Goal: Complete application form

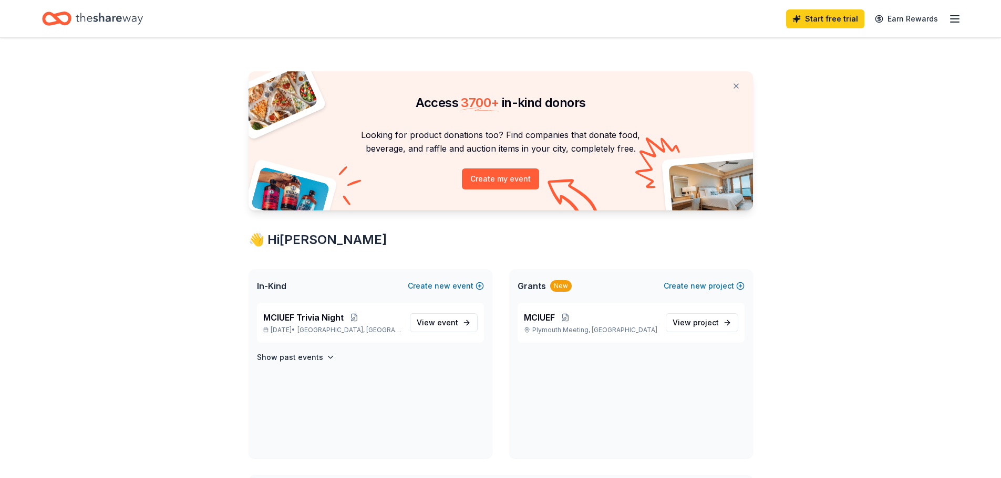
scroll to position [53, 0]
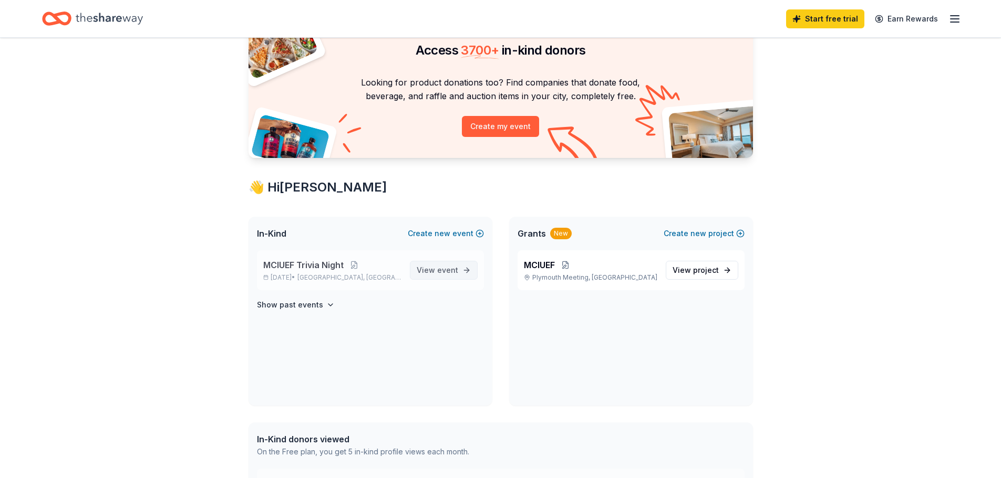
click at [450, 268] on span "event" at bounding box center [447, 270] width 21 height 9
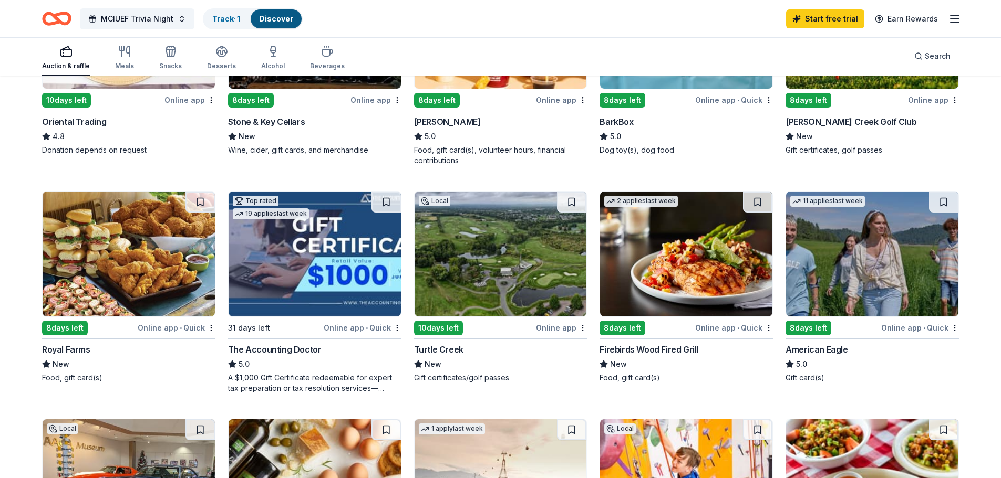
scroll to position [473, 0]
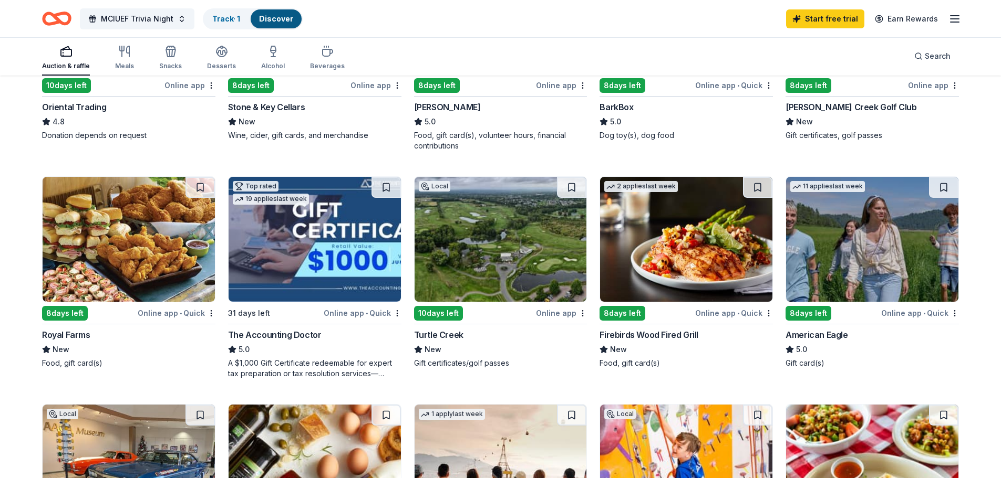
click at [285, 250] on img at bounding box center [314, 239] width 172 height 125
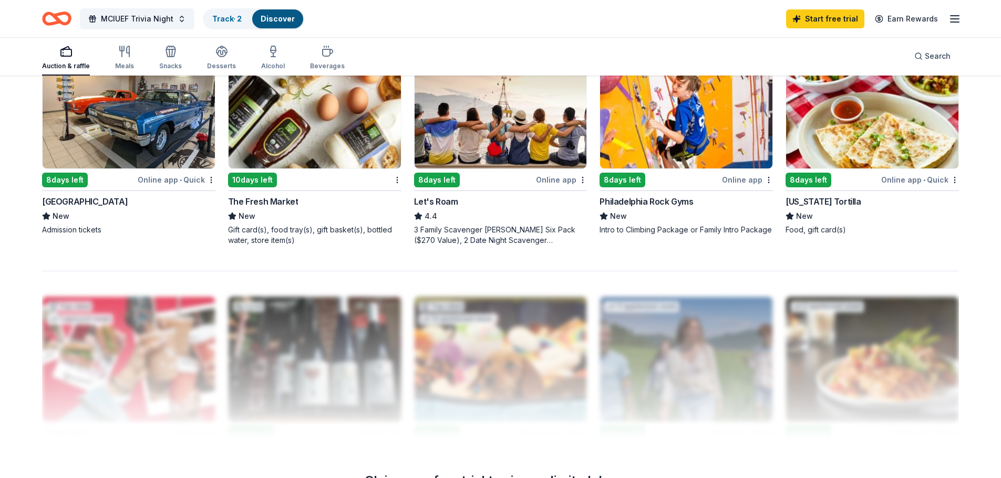
scroll to position [840, 0]
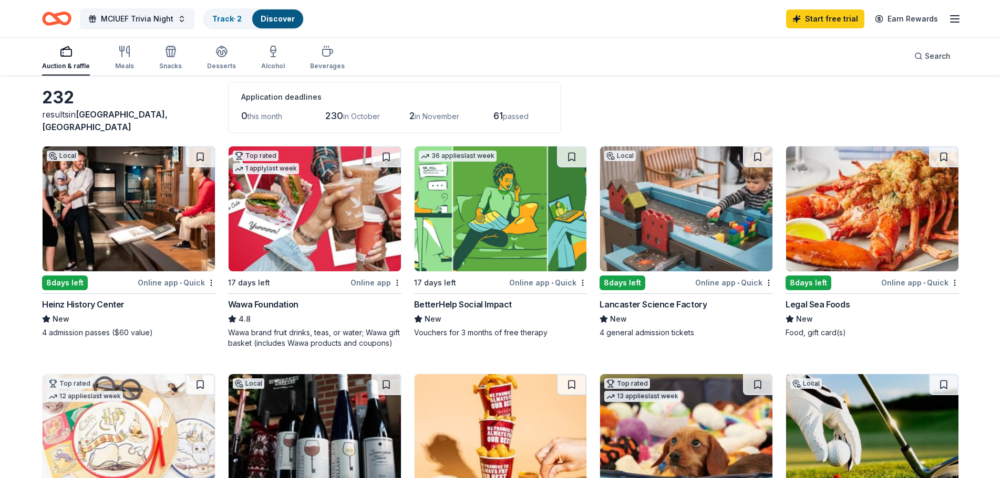
scroll to position [0, 0]
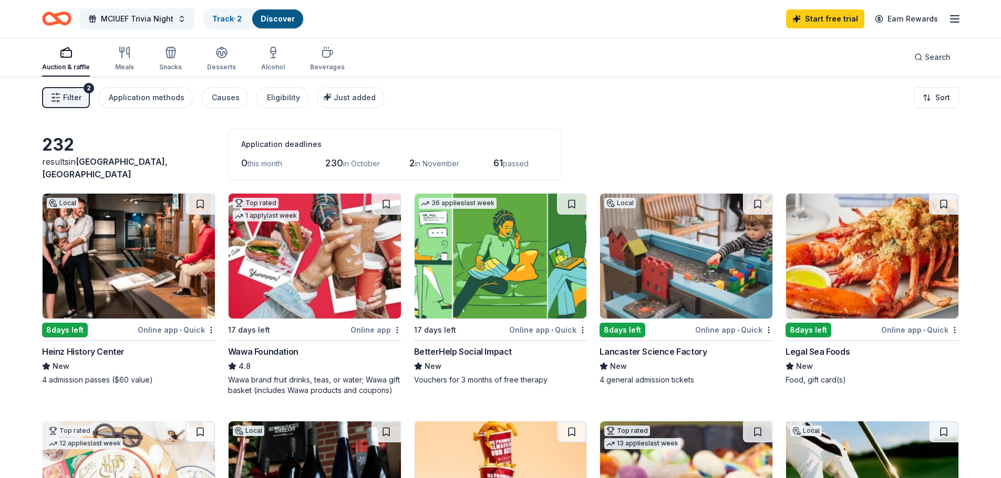
click at [958, 17] on icon "button" at bounding box center [954, 19] width 13 height 13
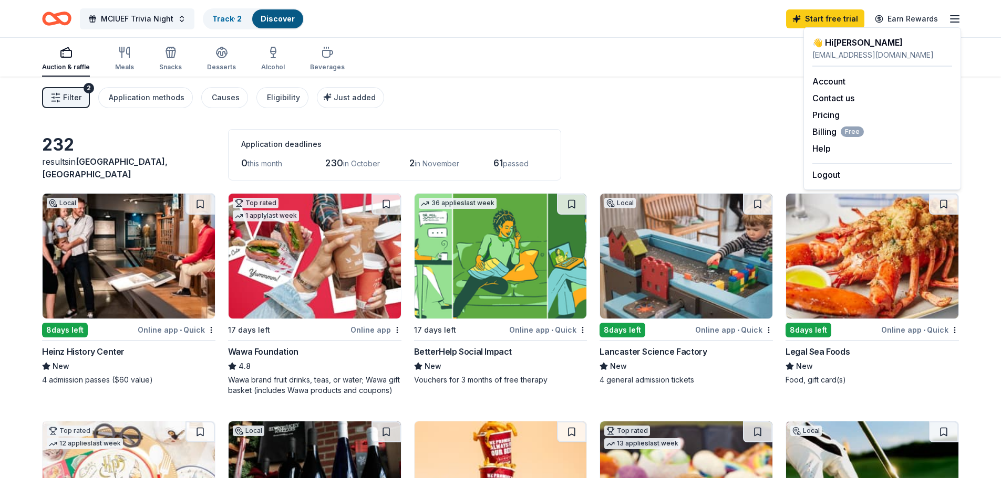
click at [667, 142] on div "232 results in Center Square, PA Application deadlines 0 this month 230 in Octo…" at bounding box center [500, 154] width 916 height 51
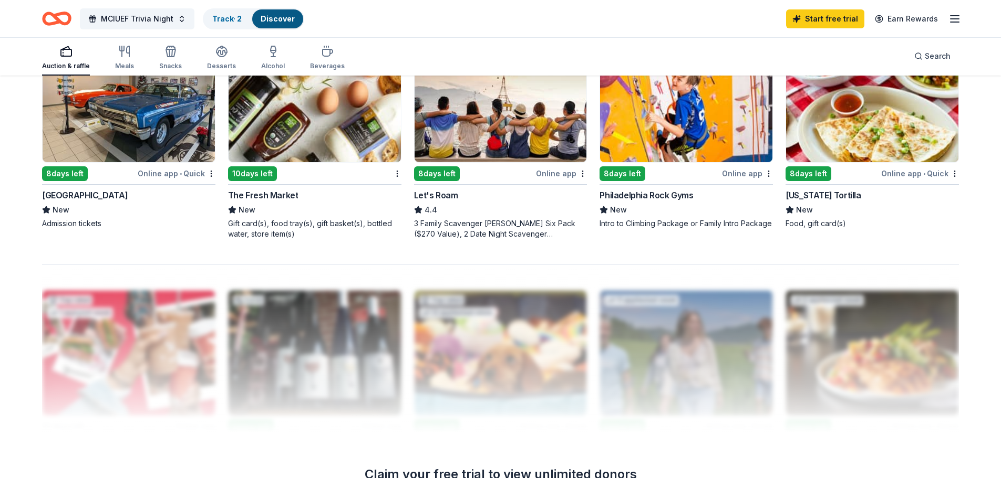
scroll to position [1048, 0]
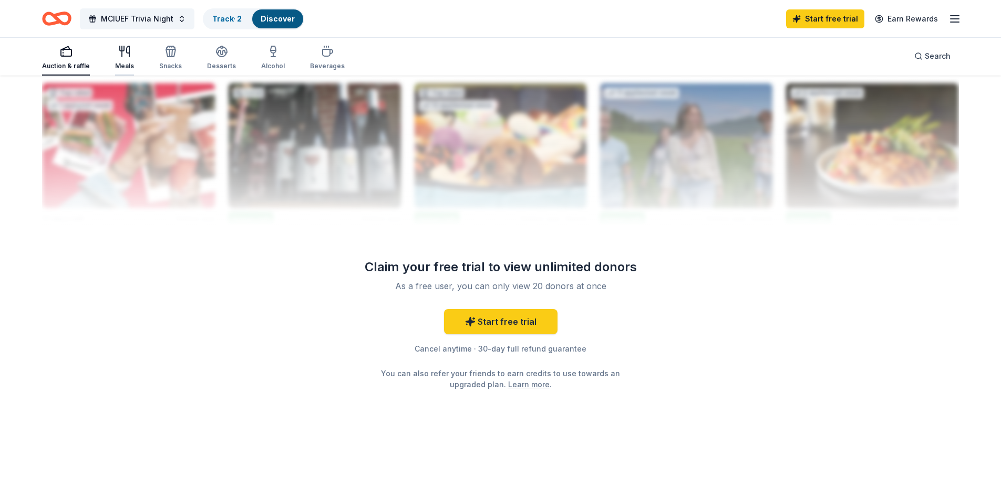
click at [131, 55] on div "button" at bounding box center [124, 51] width 19 height 13
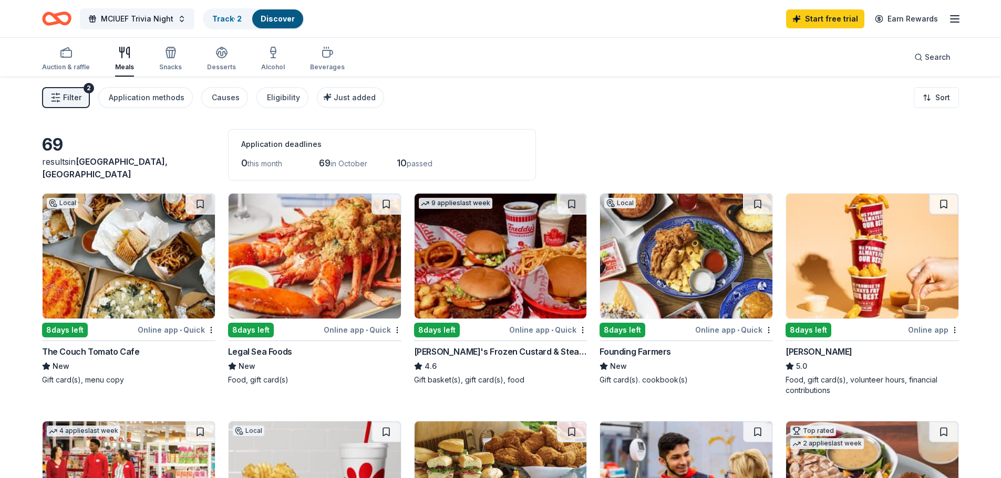
scroll to position [53, 0]
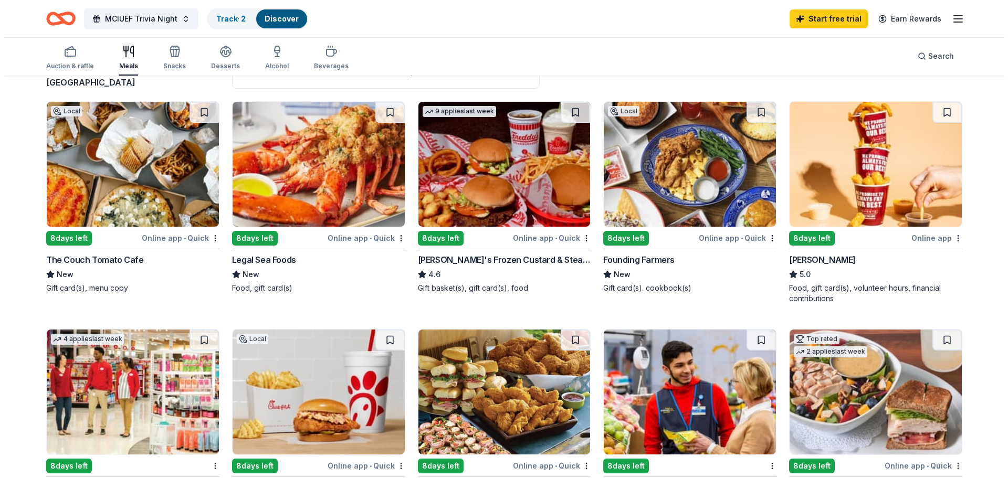
scroll to position [0, 0]
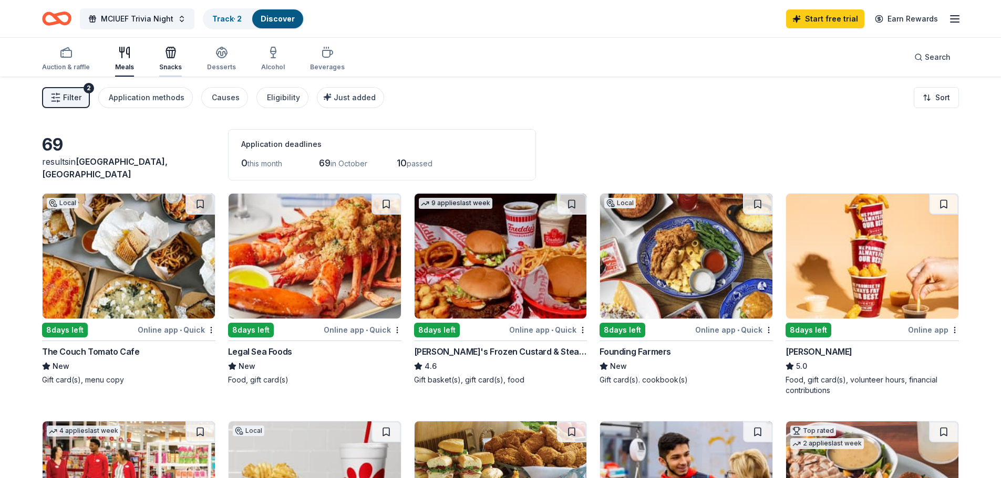
click at [163, 63] on div "Snacks" at bounding box center [170, 58] width 23 height 25
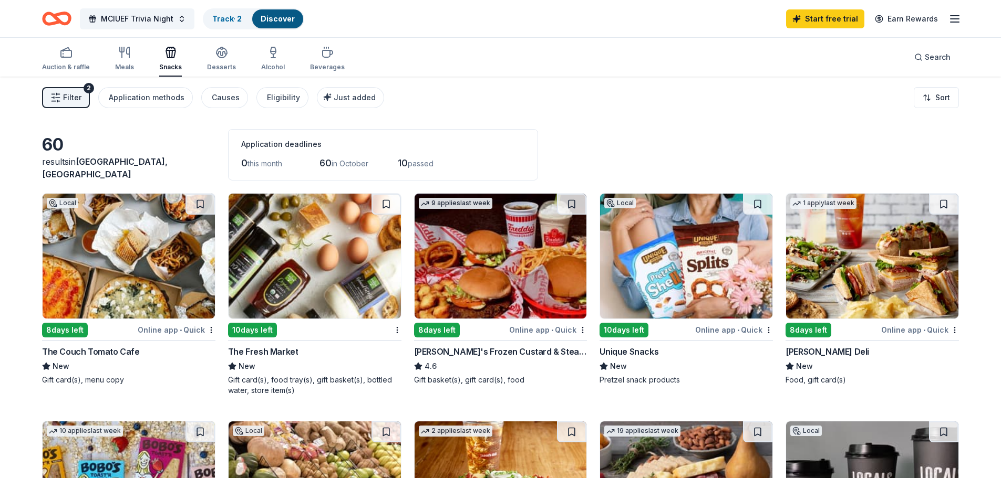
click at [59, 99] on icon "button" at bounding box center [55, 97] width 11 height 11
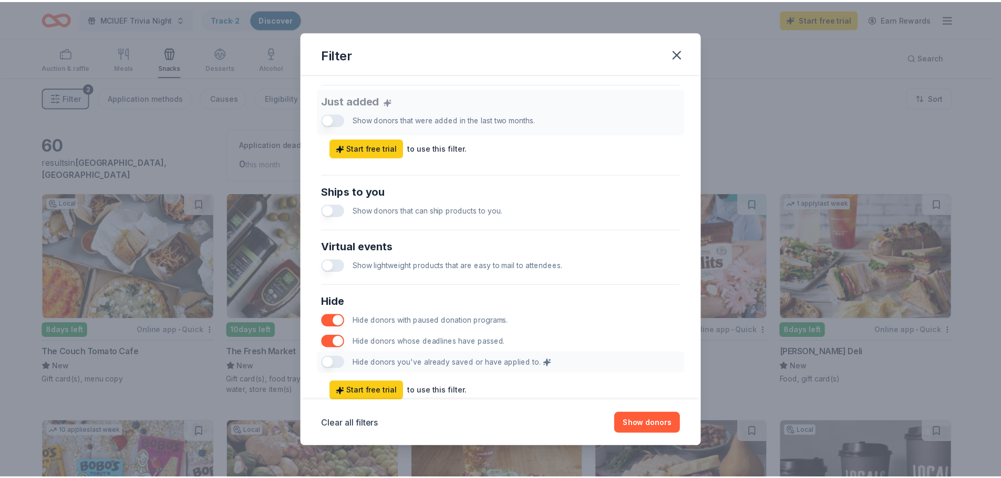
scroll to position [420, 0]
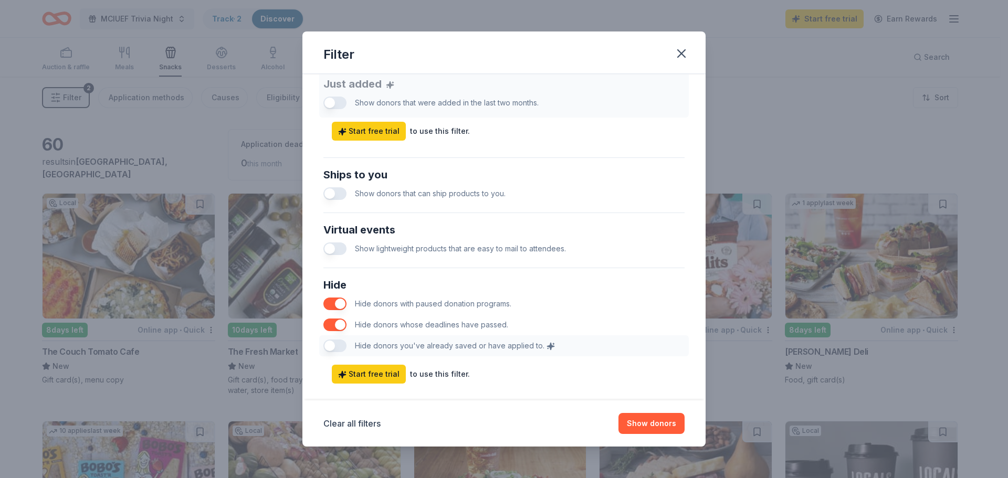
drag, startPoint x: 680, startPoint y: 51, endPoint x: 771, endPoint y: 100, distance: 103.9
click at [680, 51] on icon "button" at bounding box center [681, 53] width 15 height 15
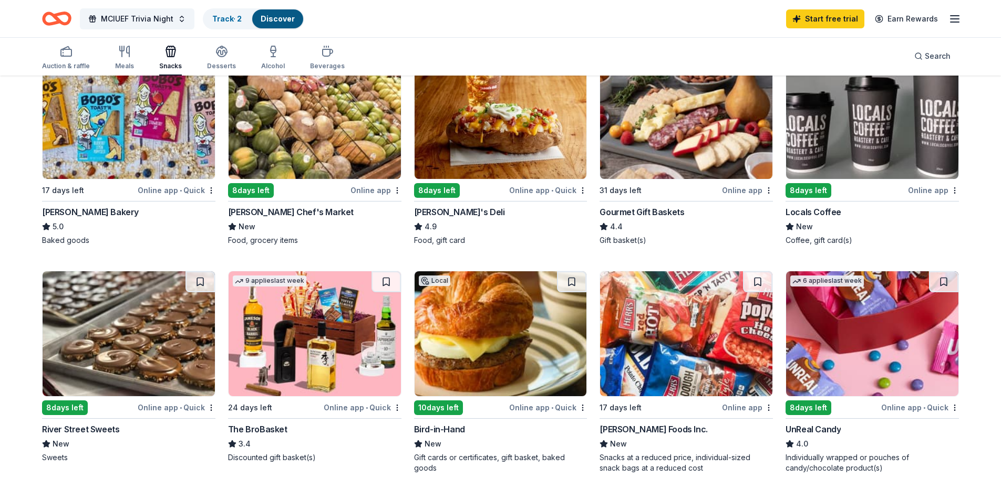
scroll to position [0, 0]
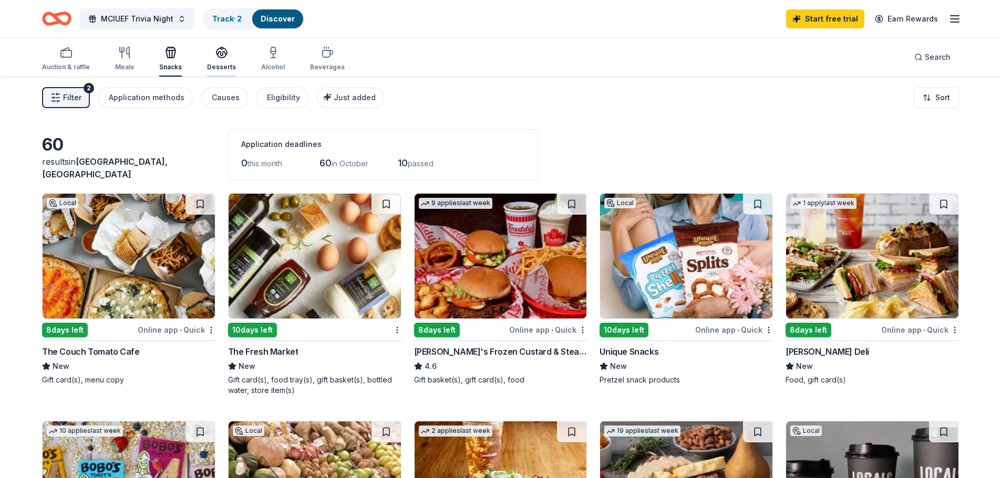
click at [207, 65] on div "Desserts" at bounding box center [221, 67] width 29 height 8
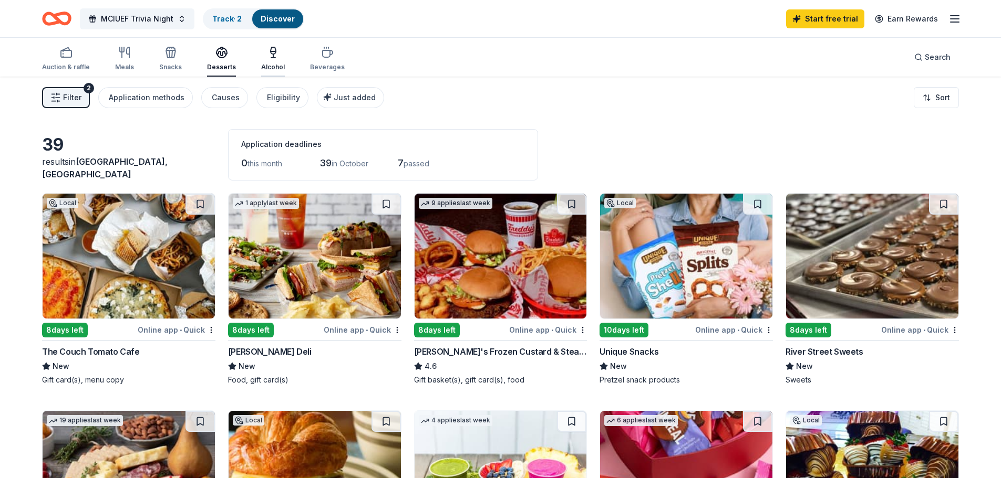
click at [264, 61] on div "Alcohol" at bounding box center [273, 58] width 24 height 25
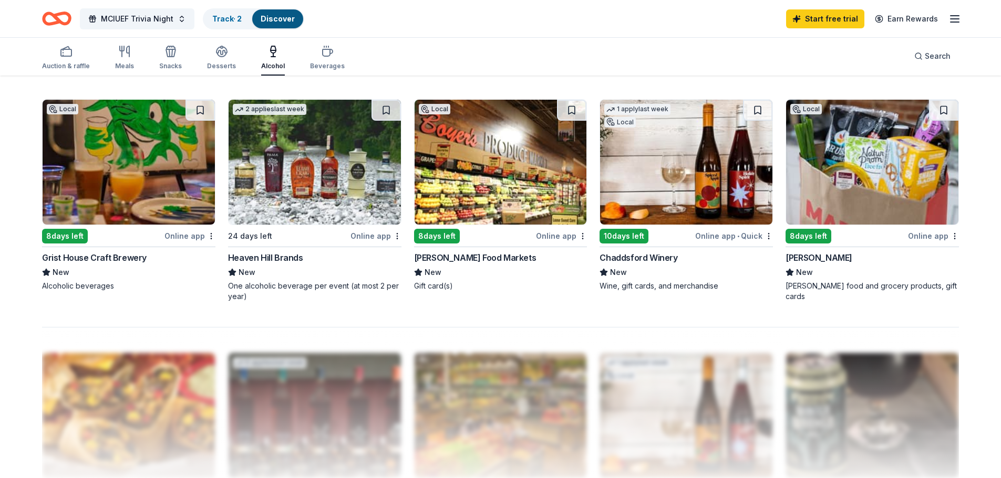
scroll to position [554, 0]
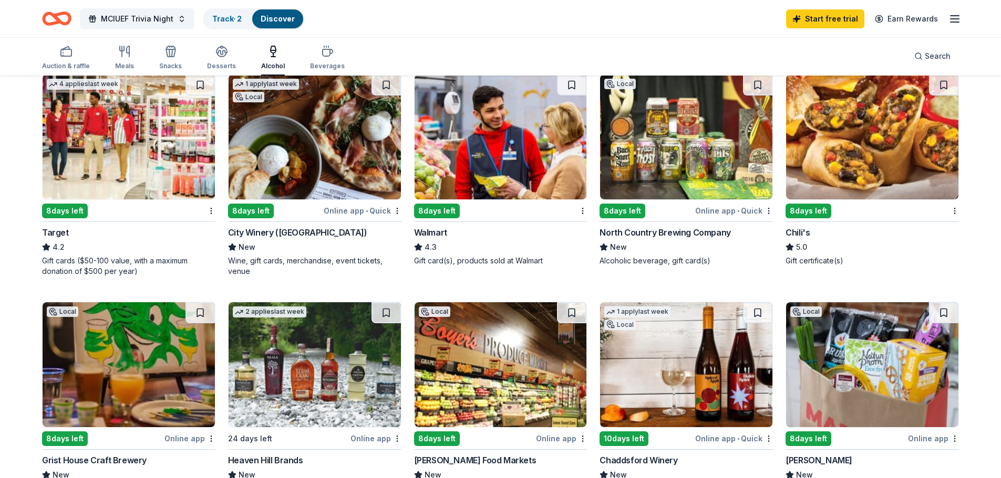
click at [125, 136] on img at bounding box center [129, 137] width 172 height 125
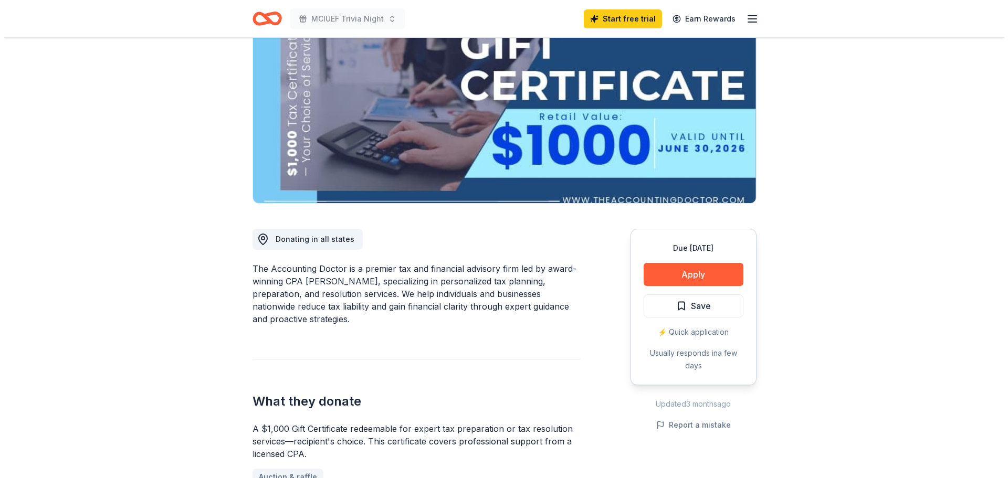
scroll to position [105, 0]
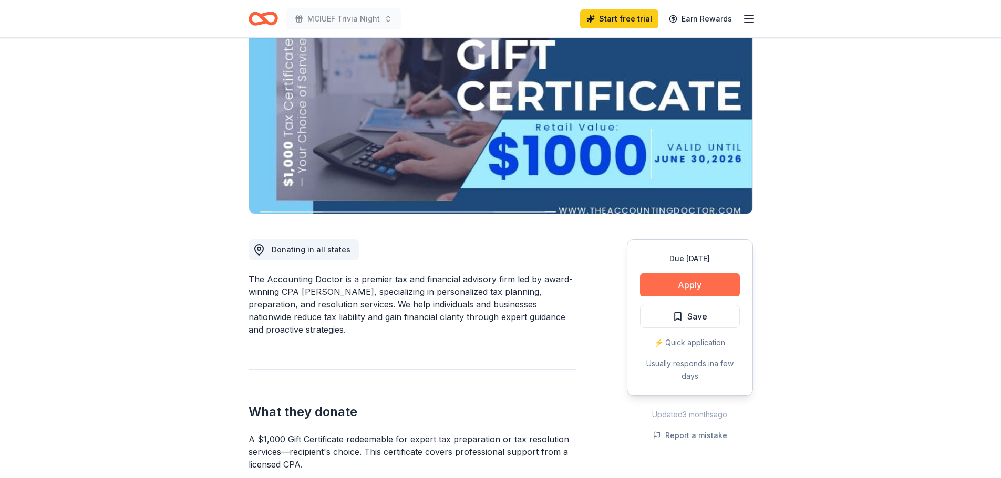
click at [657, 295] on button "Apply" at bounding box center [690, 285] width 100 height 23
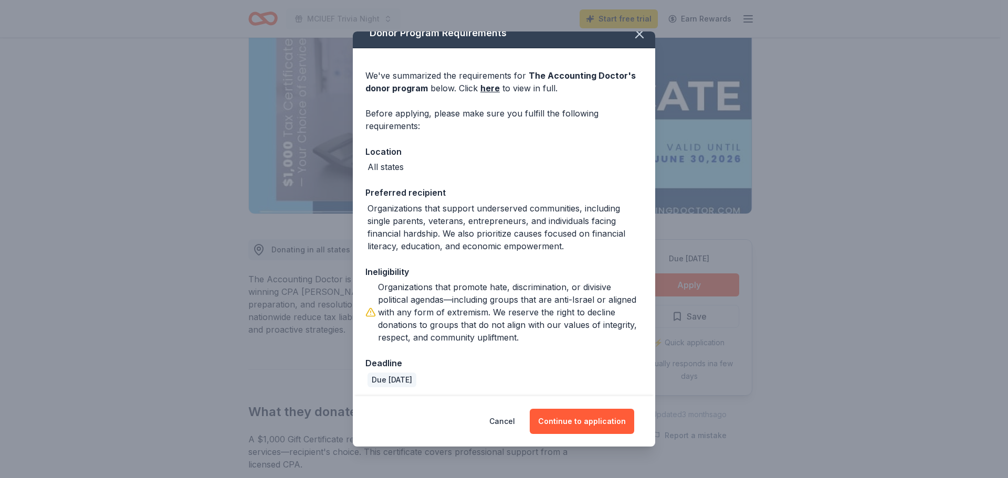
scroll to position [17, 0]
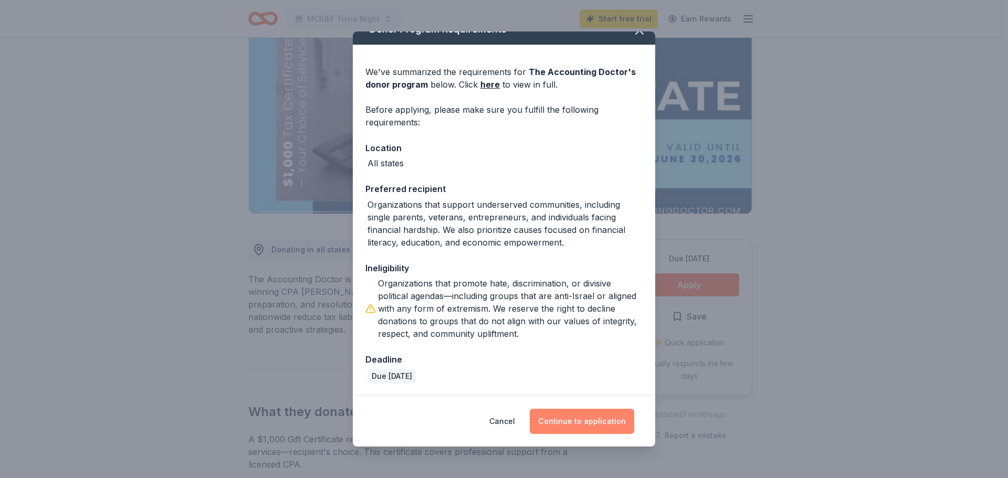
click at [569, 424] on button "Continue to application" at bounding box center [582, 421] width 105 height 25
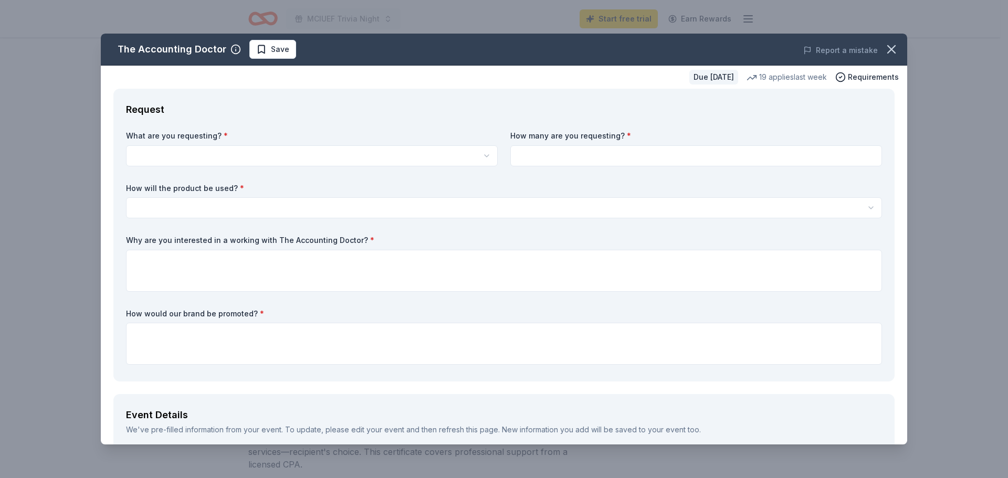
scroll to position [0, 0]
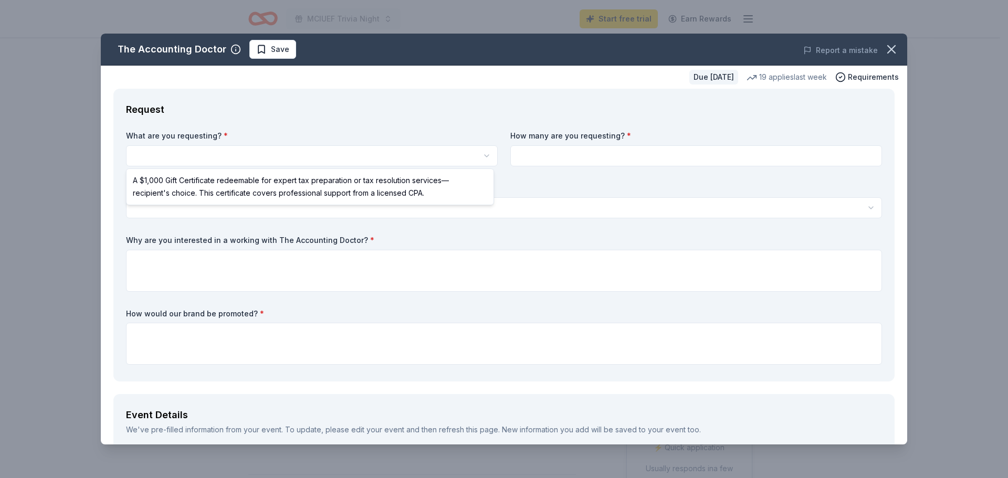
click at [202, 155] on html "MCIUEF Trivia Night Start free trial Earn Rewards Due [DATE] Share The Accounti…" at bounding box center [504, 239] width 1008 height 478
select select "A $1,000 Gift Certificate redeemable for expert tax preparation or tax resoluti…"
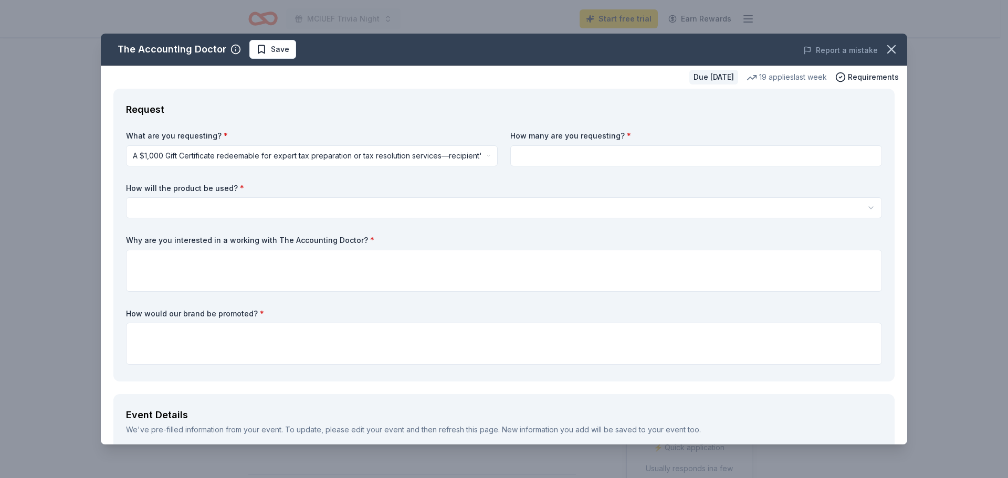
click at [550, 159] on input at bounding box center [696, 155] width 372 height 21
type input "1"
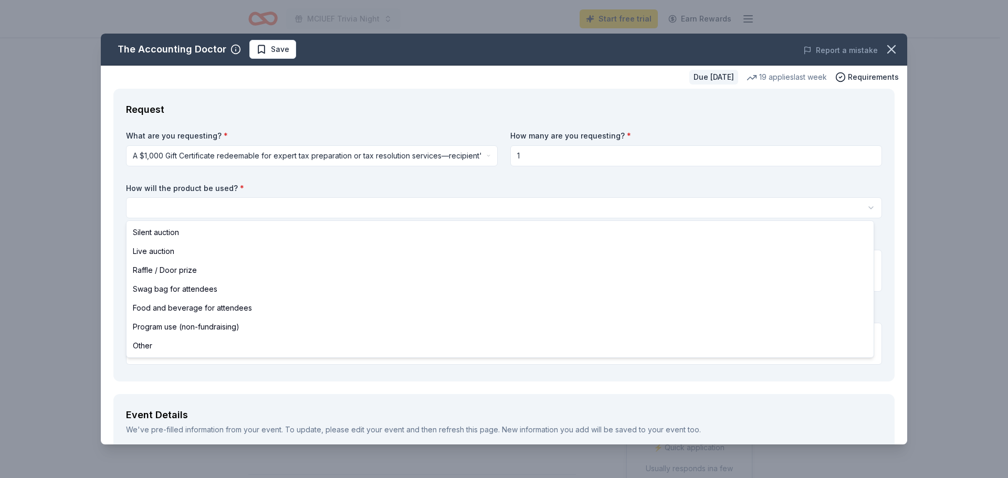
click at [204, 204] on html "MCIUEF Trivia Night Start free trial Earn Rewards Due in 31 days Share The Acco…" at bounding box center [504, 239] width 1008 height 478
select select "raffleDoorPrize"
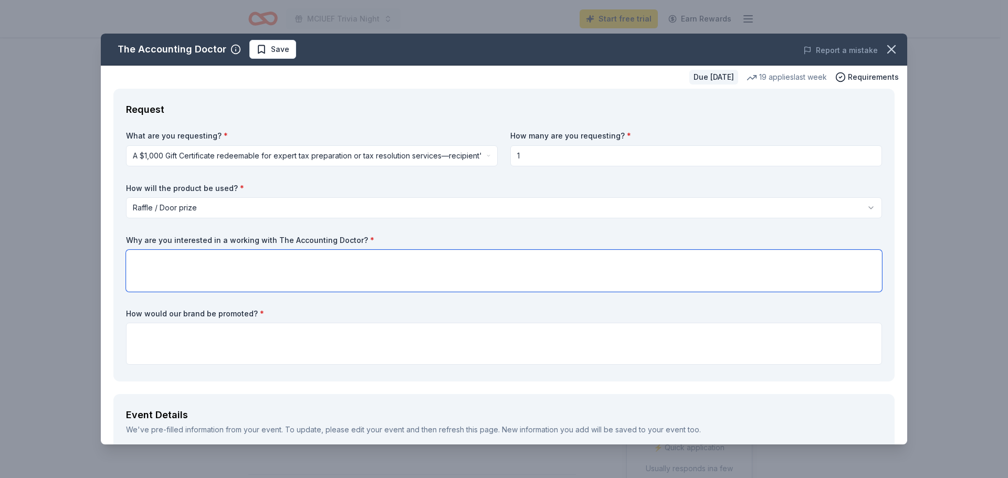
click at [188, 270] on textarea at bounding box center [504, 271] width 756 height 42
drag, startPoint x: 300, startPoint y: 246, endPoint x: 300, endPoint y: 252, distance: 5.8
click at [300, 248] on div "Why are you interested in a working with The Accounting Doctor? * Our organizat…" at bounding box center [504, 263] width 756 height 57
click at [299, 263] on textarea "Our organization supports many financially disadvataged families," at bounding box center [504, 271] width 756 height 42
click at [399, 261] on textarea "Our organization supports many financially disadvantaged families," at bounding box center [504, 271] width 756 height 42
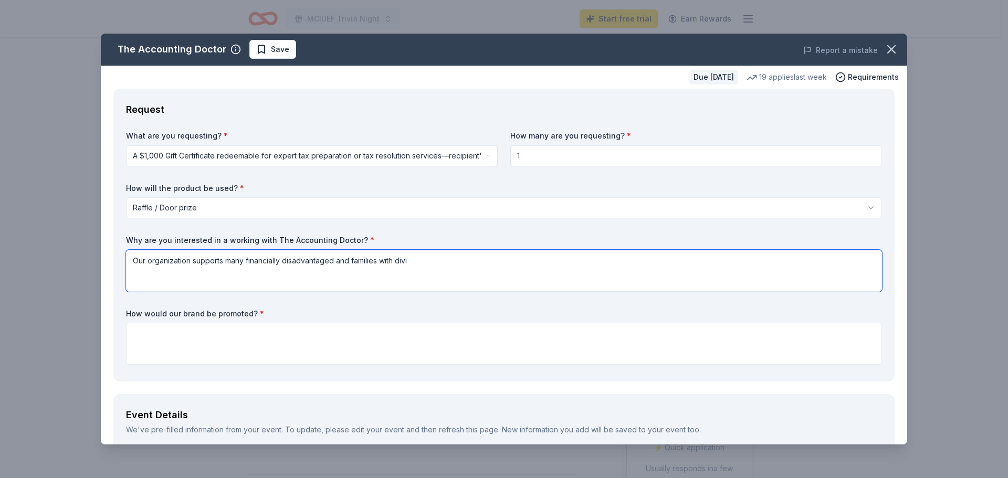
click at [443, 258] on textarea "Our organization supports many financially disadvantaged and families with divi" at bounding box center [504, 271] width 756 height 42
click at [329, 159] on html "MCIUEF Trivia Night Start free trial Earn Rewards Due in 31 days Share The Acco…" at bounding box center [504, 239] width 1008 height 478
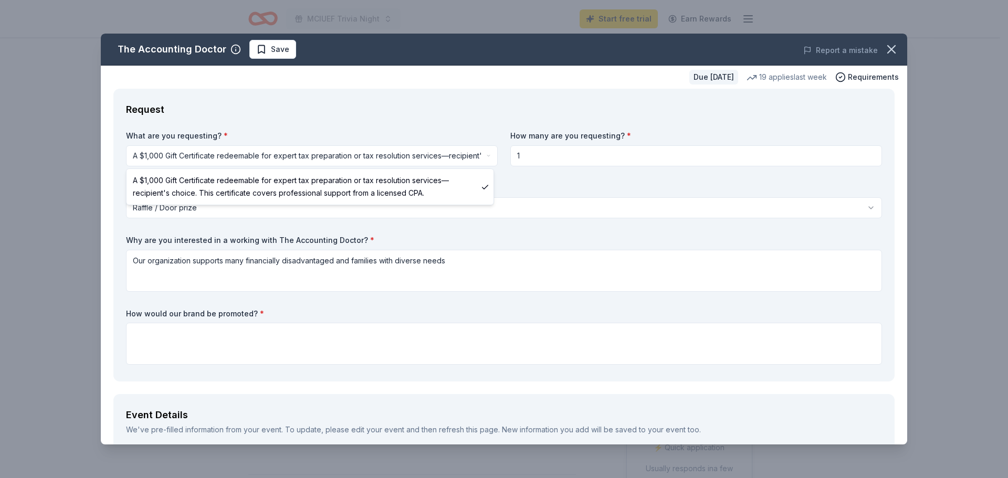
click at [287, 154] on html "MCIUEF Trivia Night Start free trial Earn Rewards Due in 31 days Share The Acco…" at bounding box center [504, 239] width 1008 height 478
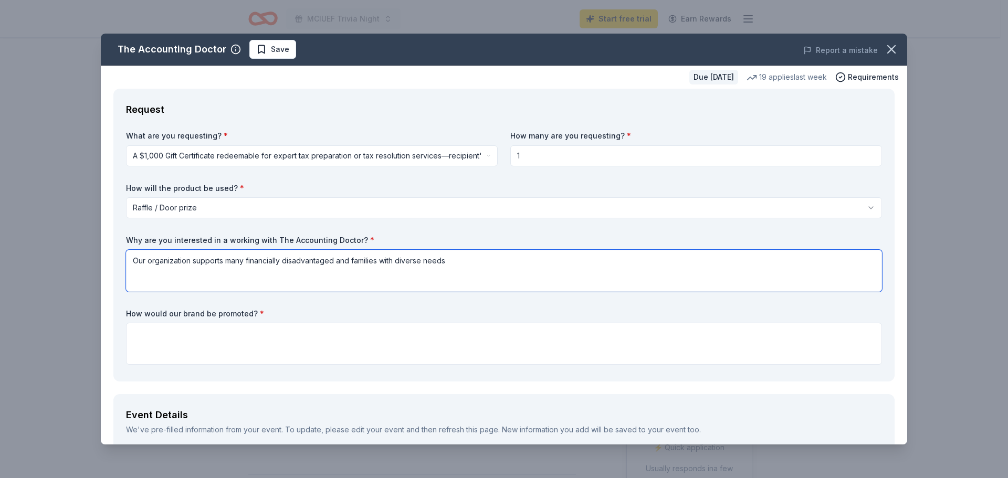
click at [313, 275] on textarea "Our organization supports many financially disadvantaged and families with dive…" at bounding box center [504, 271] width 756 height 42
paste textarea "The Montgomery County Intermediate Unit Education Foundation (MCIUEF) is dedica…"
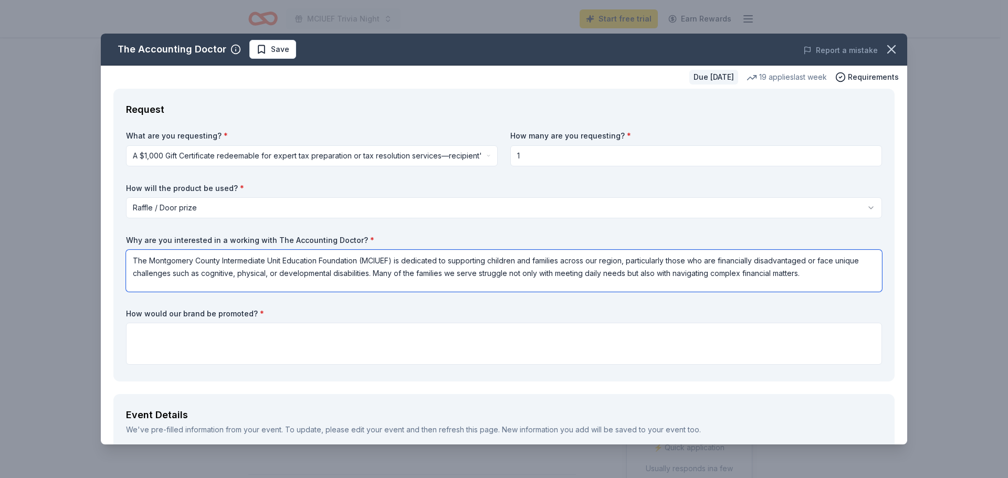
click at [815, 275] on textarea "The Montgomery County Intermediate Unit Education Foundation (MCIUEF) is dedica…" at bounding box center [504, 271] width 756 height 42
paste textarea "A donation or tax resolution assistance from The Accounting Doctor would have a…"
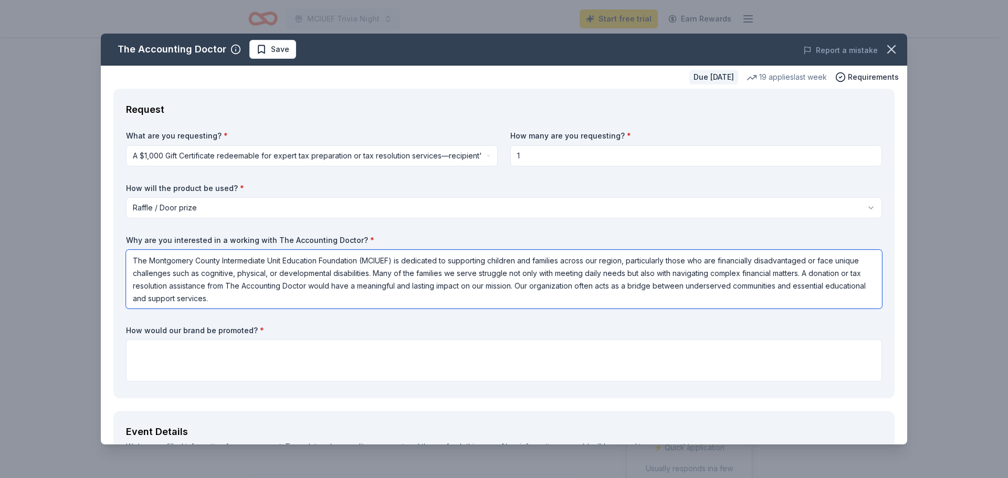
click at [569, 285] on textarea "The Montgomery County Intermediate Unit Education Foundation (MCIUEF) is dedica…" at bounding box center [504, 279] width 756 height 59
click at [540, 298] on textarea "The Montgomery County Intermediate Unit Education Foundation (MCIUEF) is dedica…" at bounding box center [504, 279] width 756 height 59
click at [453, 301] on textarea "The Montgomery County Intermediate Unit Education Foundation (MCIUEF) is dedica…" at bounding box center [504, 279] width 756 height 59
click at [505, 295] on textarea "The Montgomery County Intermediate Unit Education Foundation (MCIUEF) is dedica…" at bounding box center [504, 279] width 756 height 59
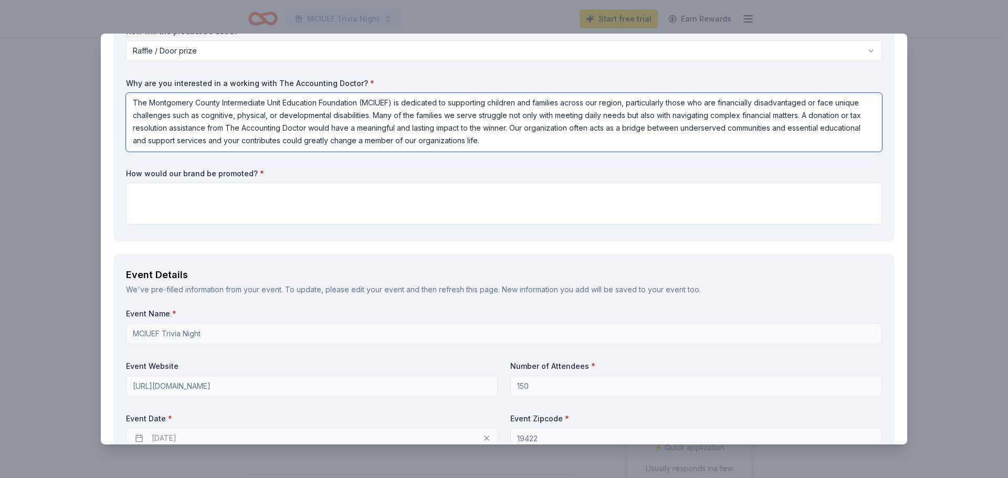
scroll to position [158, 0]
type textarea "The Montgomery County Intermediate Unit Education Foundation (MCIUEF) is dedica…"
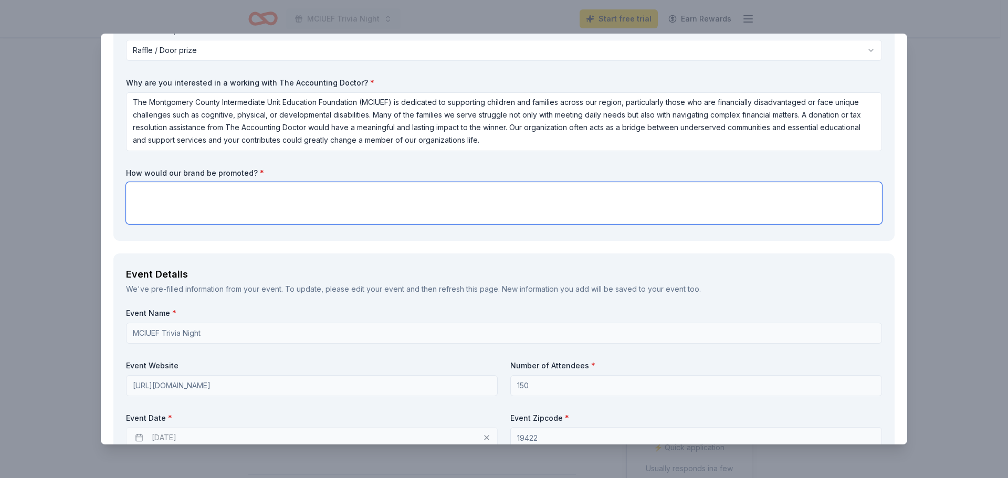
click at [282, 218] on textarea at bounding box center [504, 203] width 756 height 42
type textarea "We"
type textarea "a"
click at [291, 192] on textarea "All donors will be advertised in fundraiser phamplet." at bounding box center [504, 203] width 756 height 42
click at [324, 201] on textarea "All donors will be advertised in fundraiser pamphlet." at bounding box center [504, 203] width 756 height 42
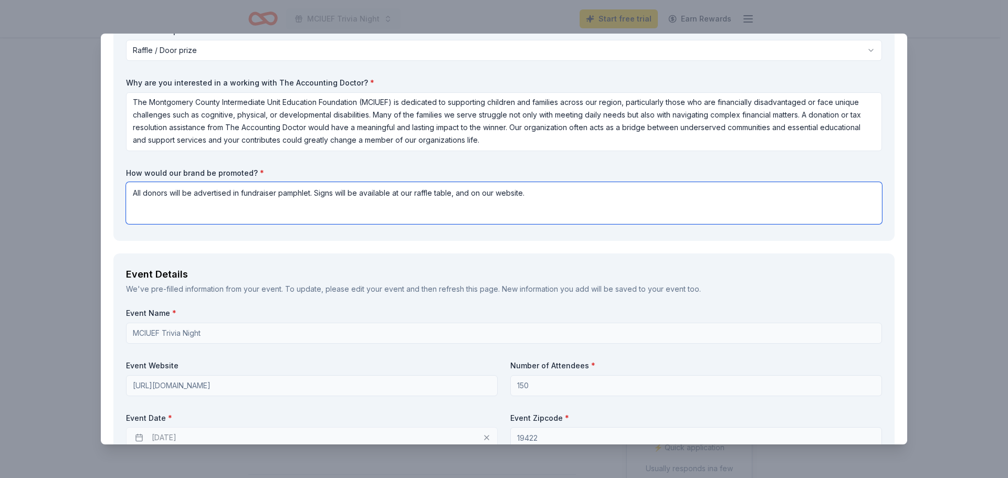
click at [265, 198] on textarea "All donors will be advertised in fundraiser pamphlet. Signs will be available a…" at bounding box center [504, 203] width 756 height 42
paste textarea "recognized in our fundraiser pamphlet, with additional acknowledgments displaye…"
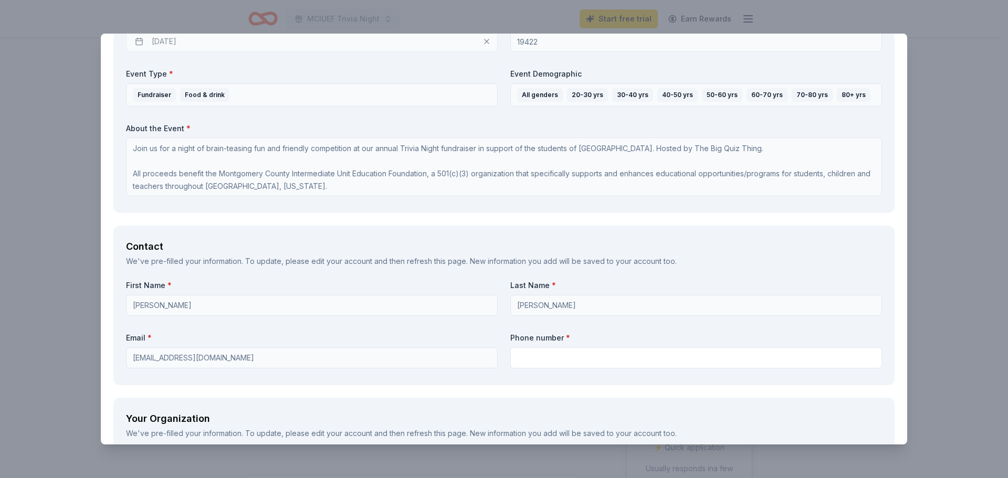
scroll to position [630, 0]
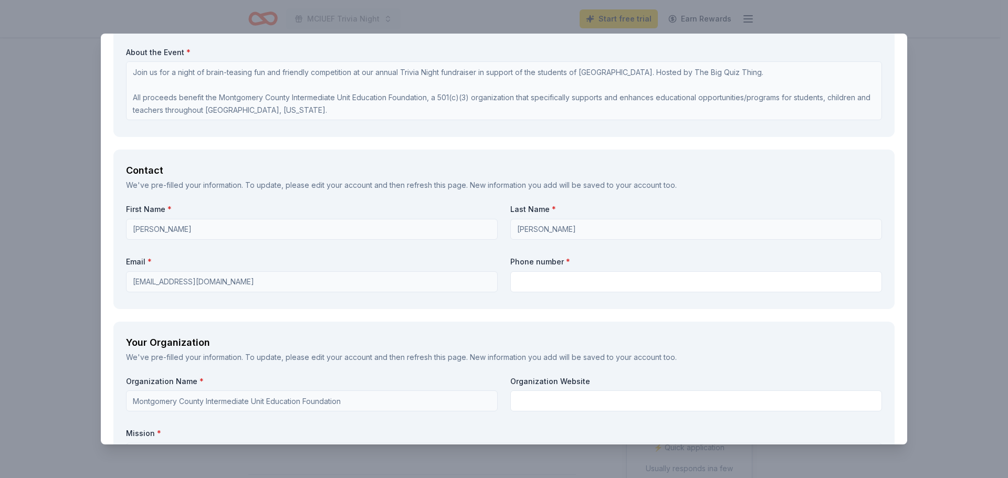
type textarea "All donors will be recognized in our fundraiser pamphlet, with additional ackno…"
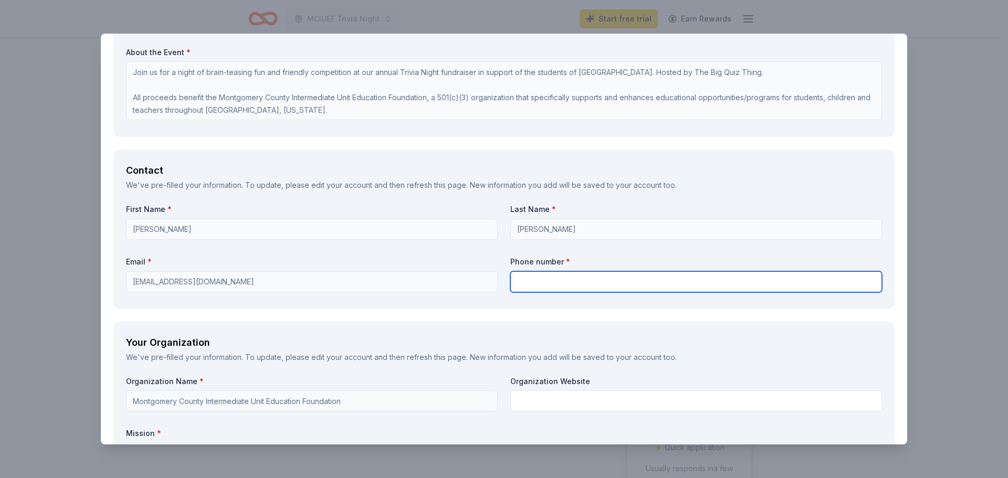
click at [532, 280] on input "text" at bounding box center [696, 282] width 372 height 21
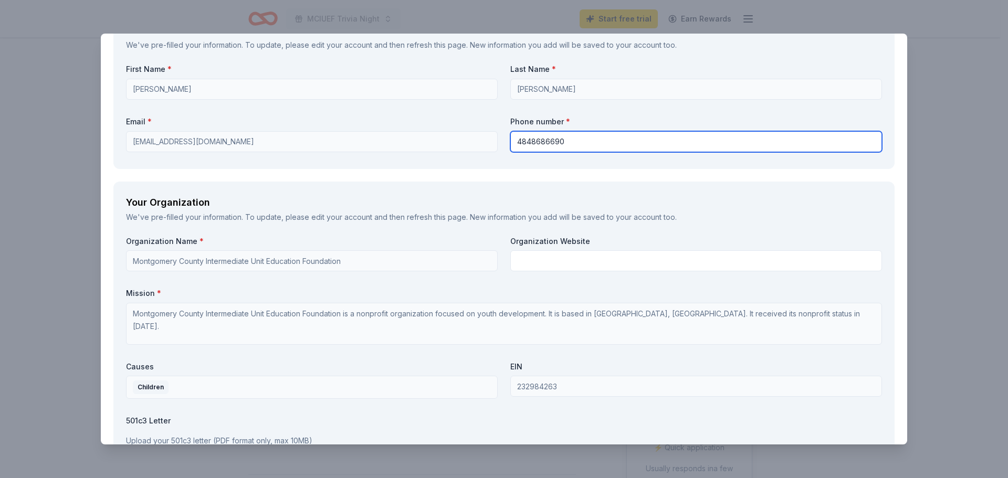
scroll to position [840, 0]
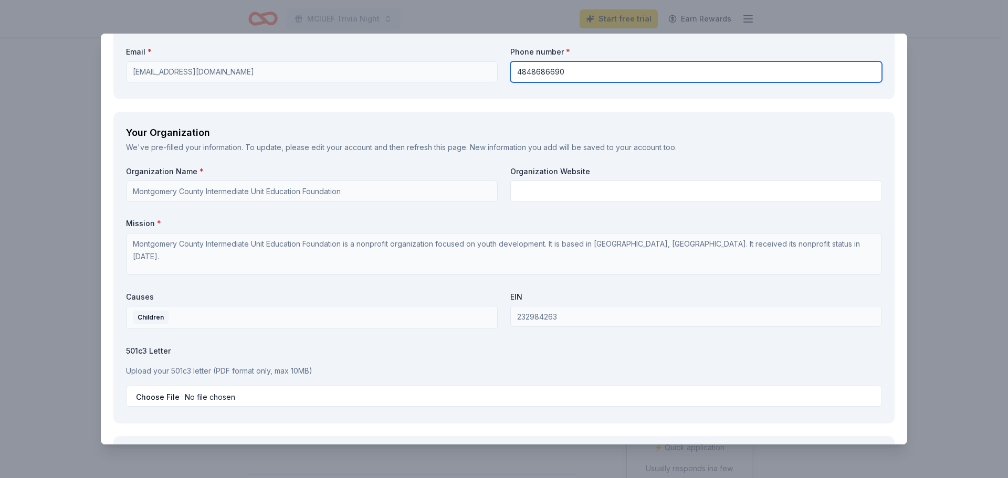
type input "4848686690"
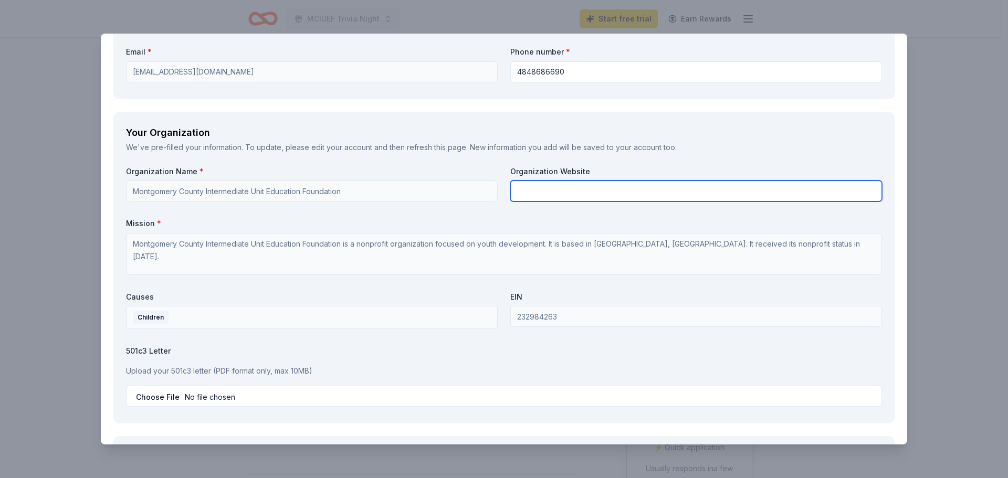
click at [551, 201] on input "text" at bounding box center [696, 191] width 372 height 21
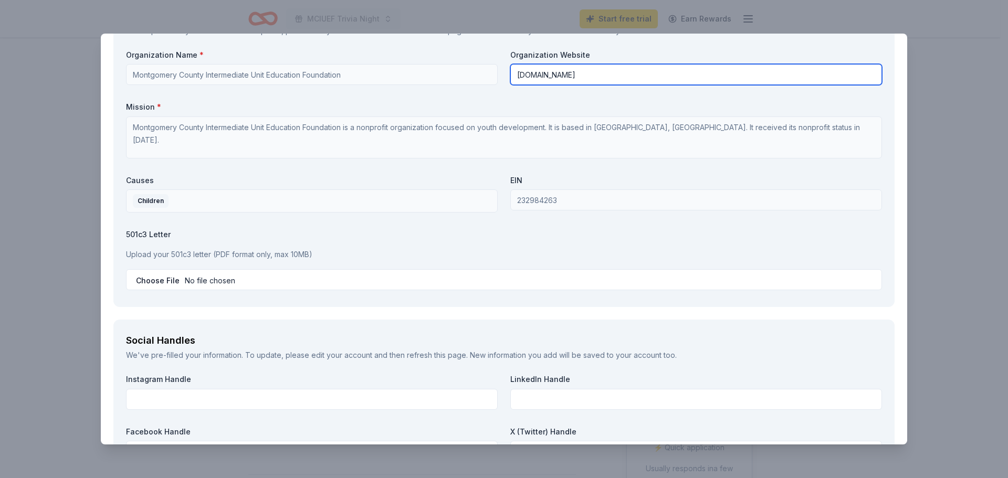
scroll to position [998, 0]
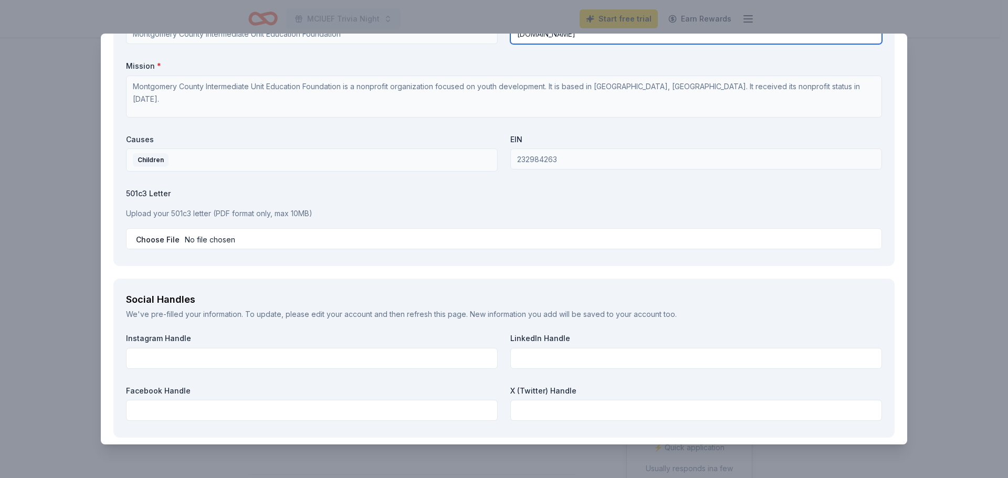
type input "www.mciuef.org"
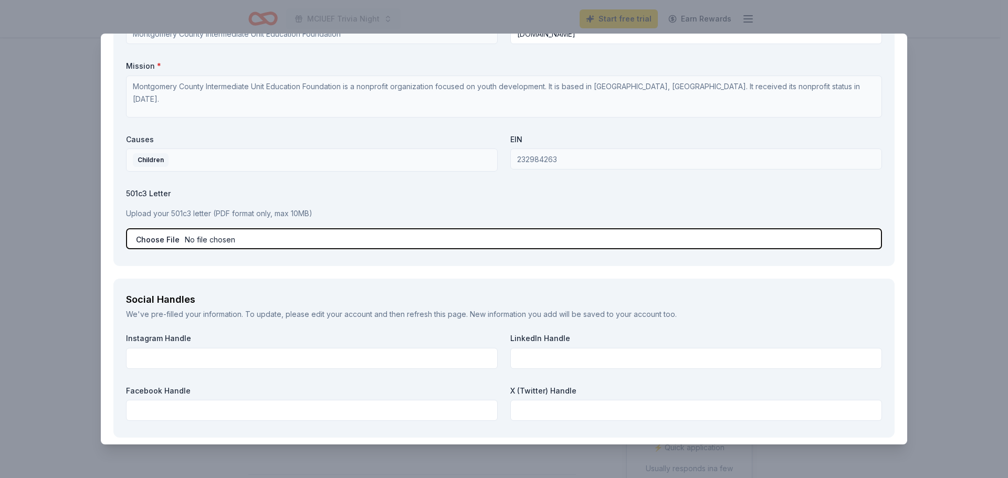
click at [170, 239] on input "file" at bounding box center [504, 238] width 756 height 21
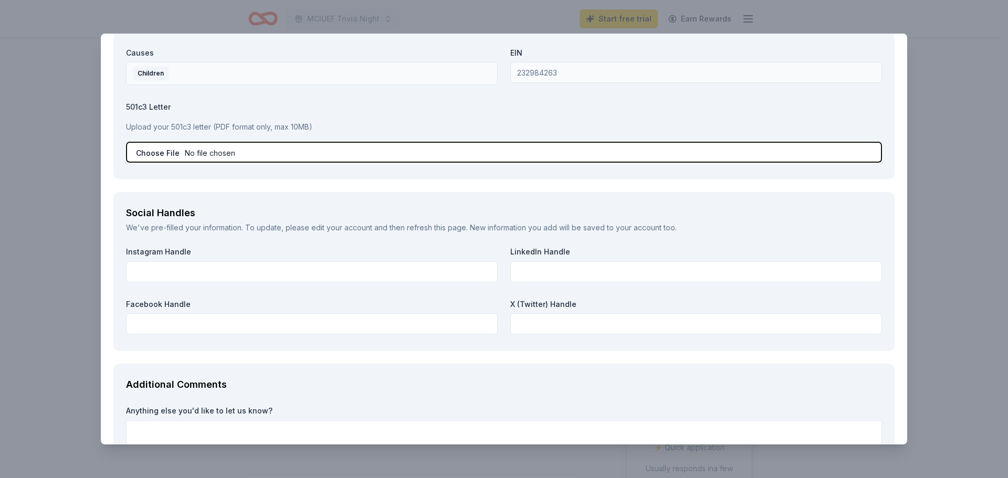
scroll to position [1103, 0]
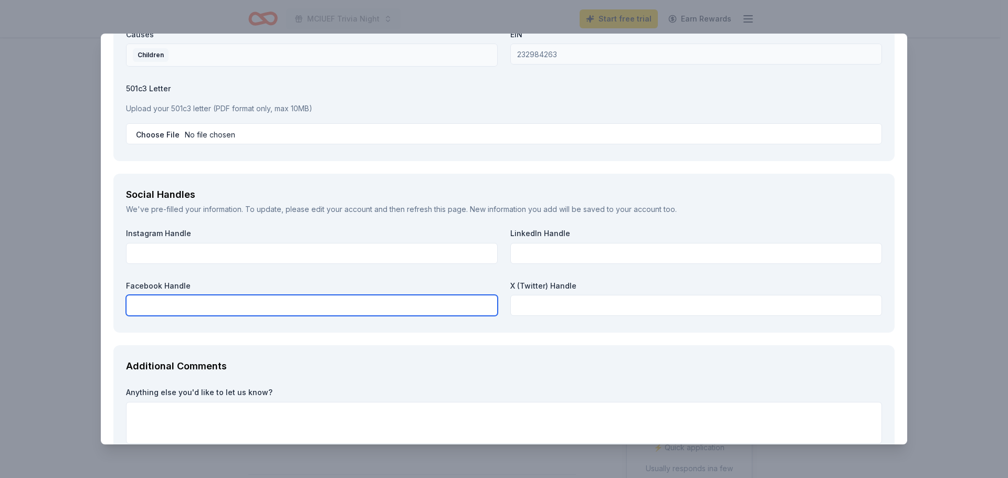
click at [341, 310] on input "text" at bounding box center [312, 305] width 372 height 21
type input "w"
paste input "https://www.facebook.com/MCIUEF"
type input "https://www.facebook.com/MCIUEF"
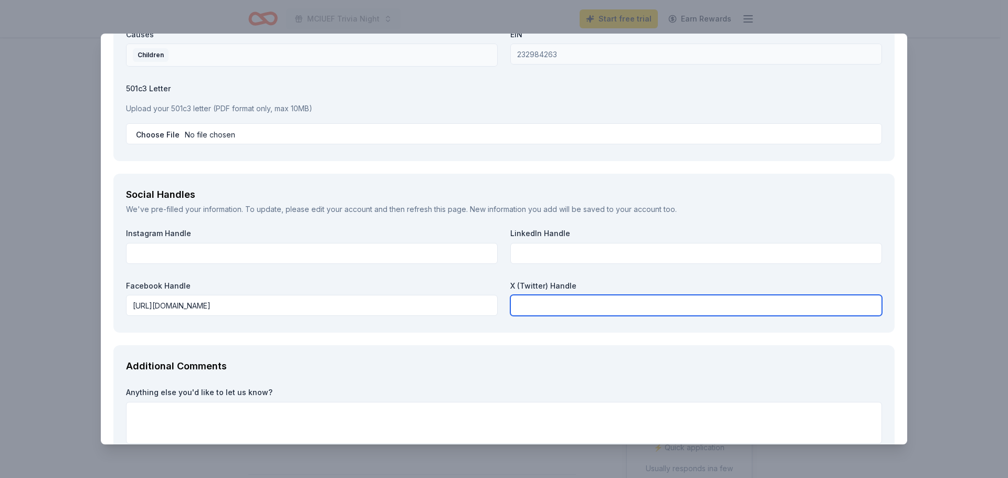
click at [649, 300] on input "text" at bounding box center [696, 305] width 372 height 21
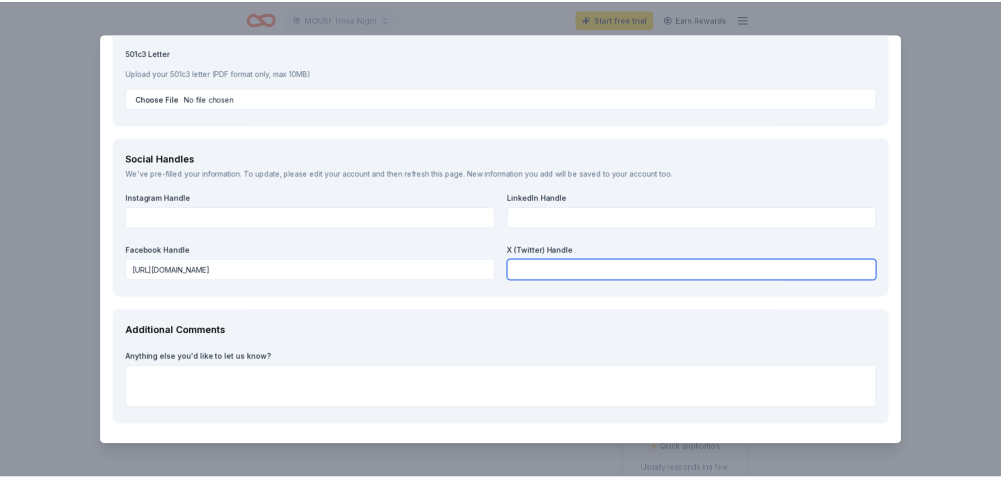
scroll to position [1174, 0]
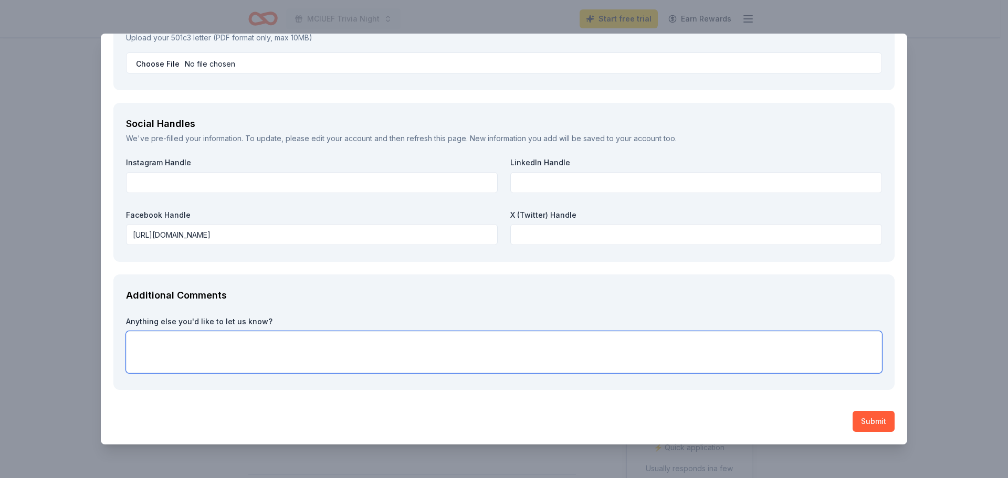
click at [192, 337] on textarea at bounding box center [504, 352] width 756 height 42
type textarea "p"
type textarea "P"
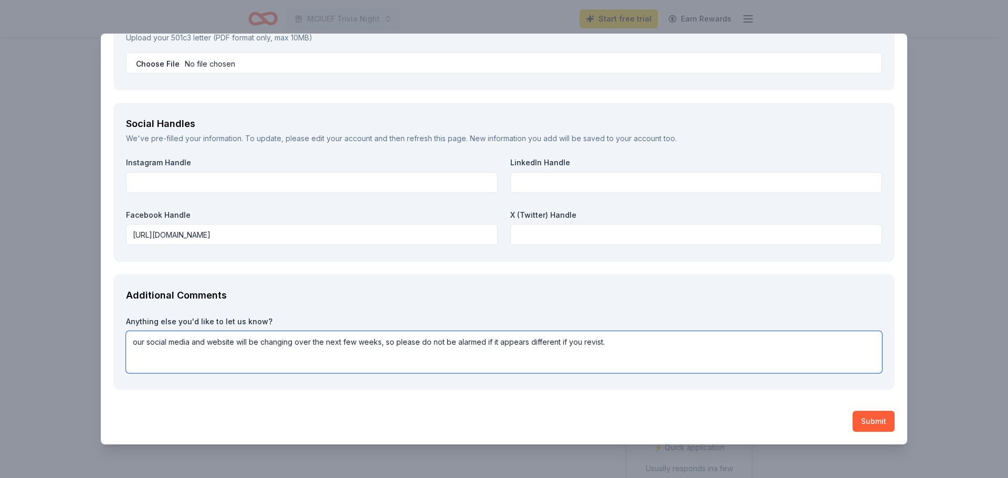
click at [589, 342] on textarea "our social media and website will be changing over the next few weeks, so pleas…" at bounding box center [504, 352] width 756 height 42
click at [664, 364] on textarea "our social media and website will be changing over the next few weeks, so pleas…" at bounding box center [504, 352] width 756 height 42
type textarea "our social media and website will be changing over the next few weeks, so pleas…"
click at [863, 415] on button "Submit" at bounding box center [874, 421] width 42 height 21
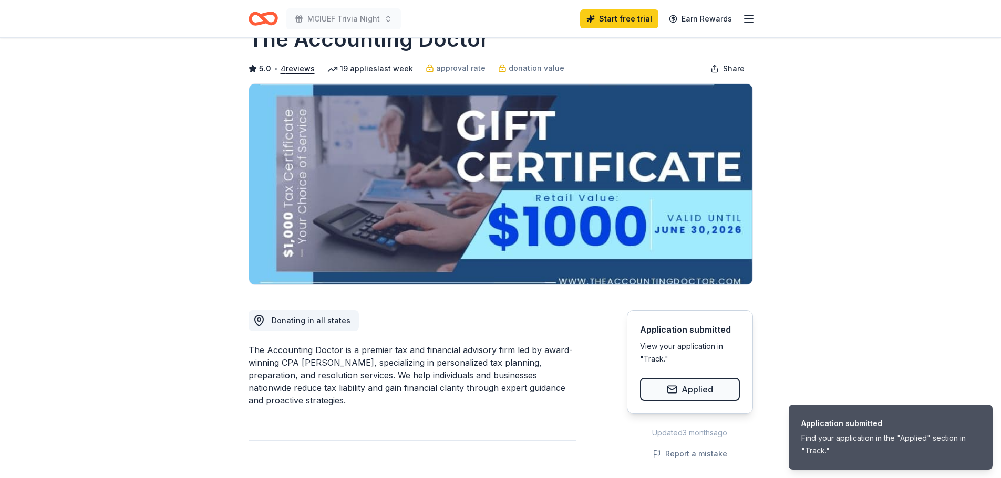
scroll to position [53, 0]
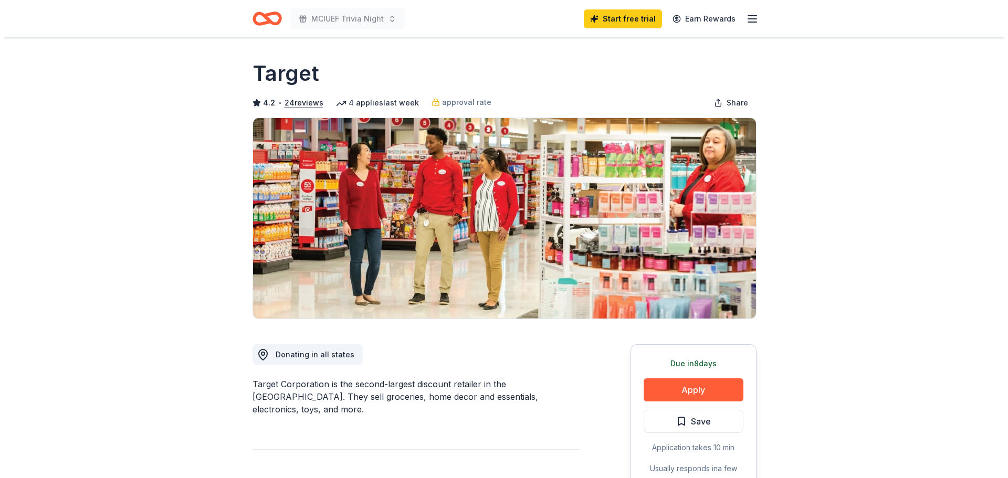
scroll to position [53, 0]
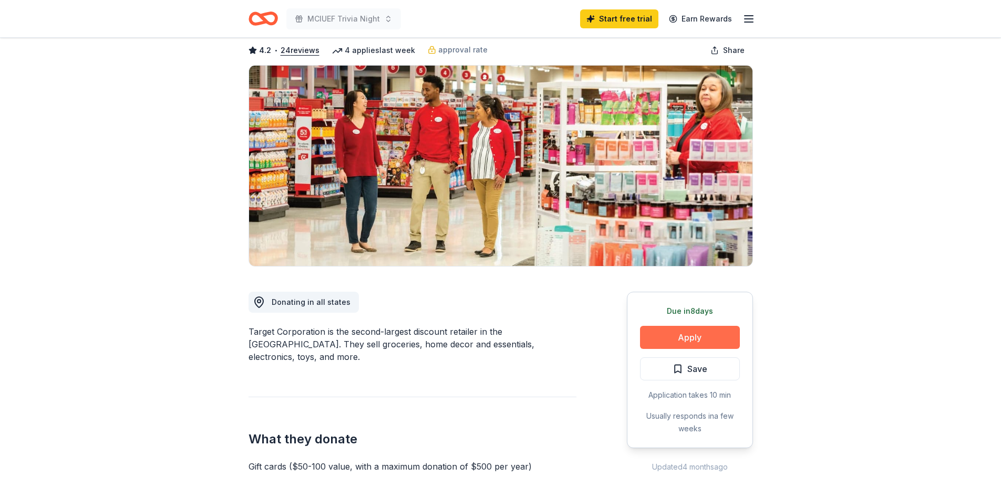
click at [648, 340] on button "Apply" at bounding box center [690, 337] width 100 height 23
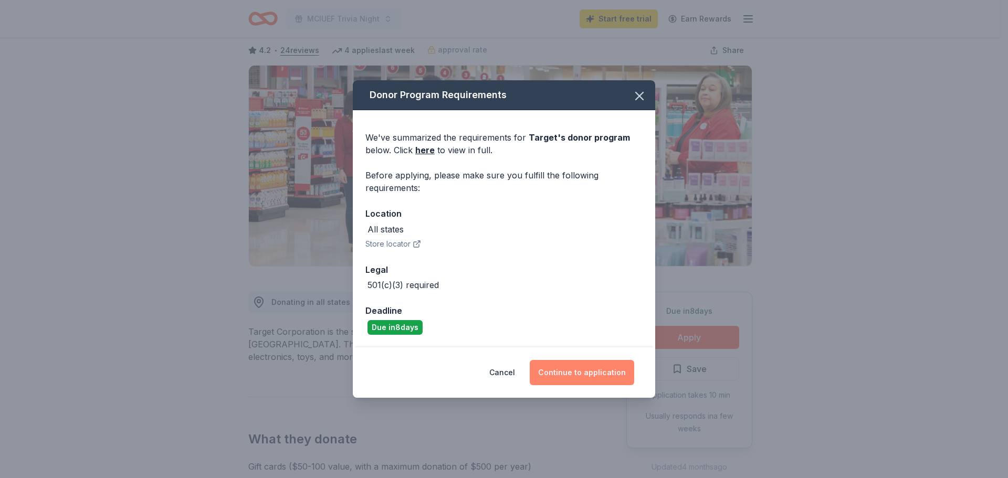
click at [578, 374] on button "Continue to application" at bounding box center [582, 372] width 105 height 25
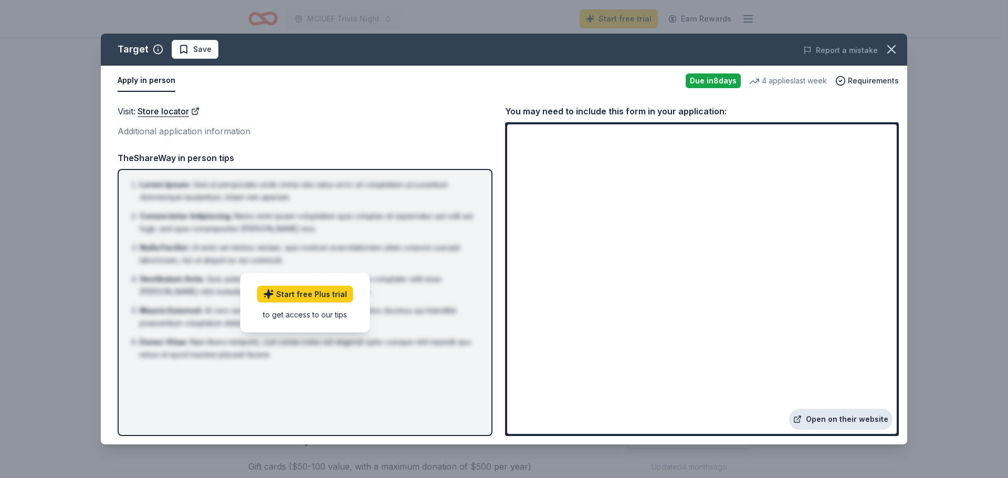
click at [810, 411] on link "Open on their website" at bounding box center [840, 419] width 103 height 21
